Goal: Task Accomplishment & Management: Use online tool/utility

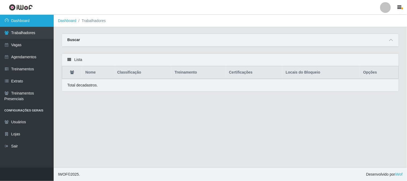
click at [18, 22] on link "Dashboard" at bounding box center [27, 21] width 54 height 12
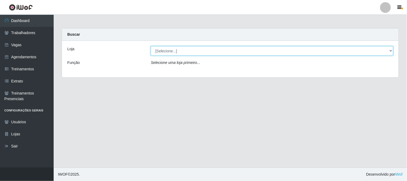
click at [188, 51] on select "[Selecione...] Sapore D'italia" at bounding box center [272, 50] width 243 height 9
select select "266"
click at [151, 46] on select "[Selecione...] Sapore D'italia" at bounding box center [272, 50] width 243 height 9
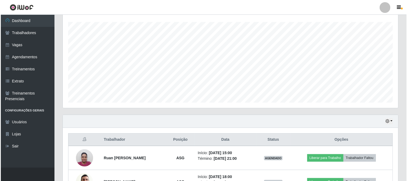
scroll to position [149, 0]
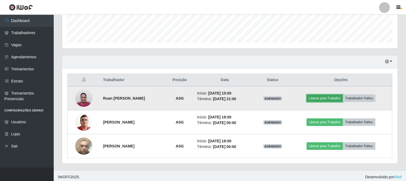
click at [320, 97] on button "Liberar para Trabalho" at bounding box center [325, 99] width 36 height 8
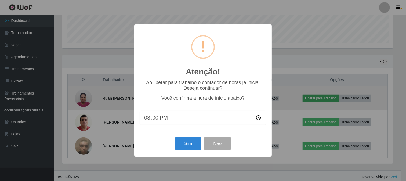
scroll to position [111, 332]
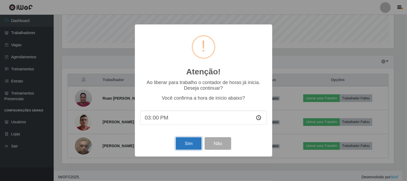
click at [196, 146] on button "Sim" at bounding box center [189, 143] width 26 height 13
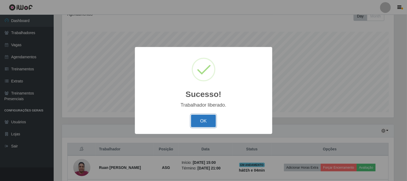
click at [202, 117] on button "OK" at bounding box center [203, 121] width 25 height 13
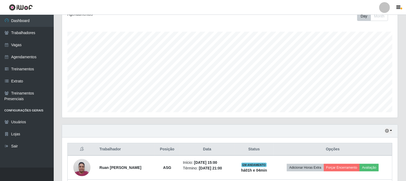
scroll to position [152, 0]
